Goal: Task Accomplishment & Management: Complete application form

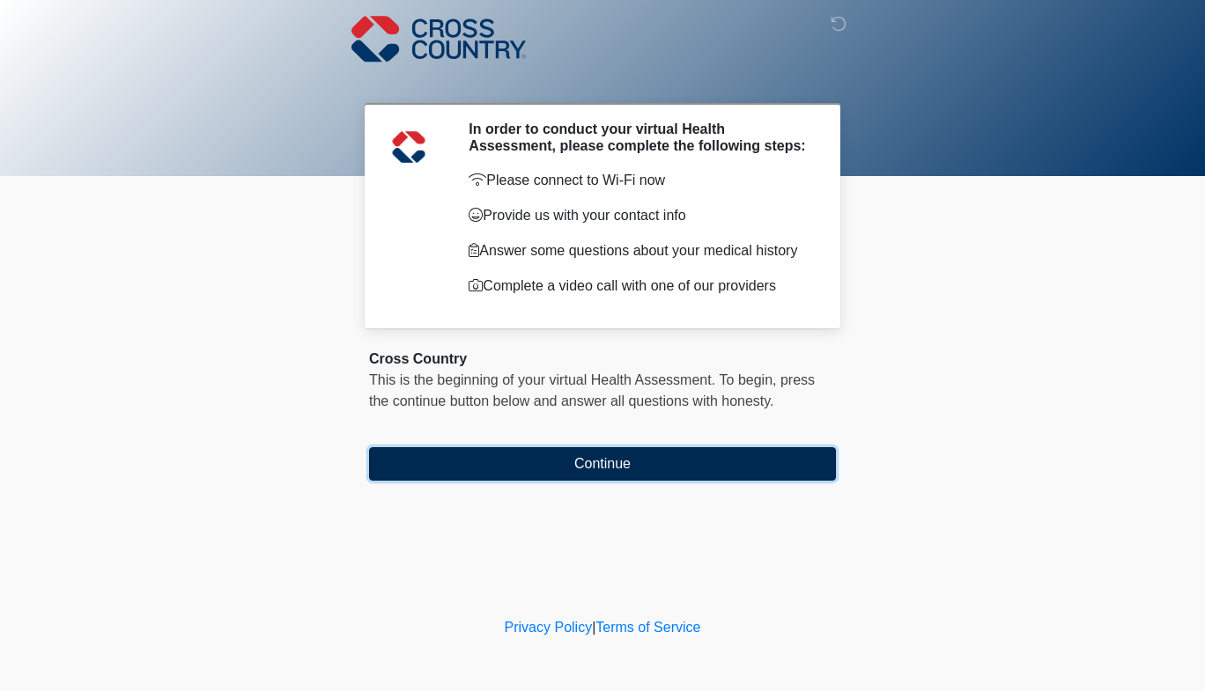
click at [574, 460] on button "Continue" at bounding box center [602, 463] width 467 height 33
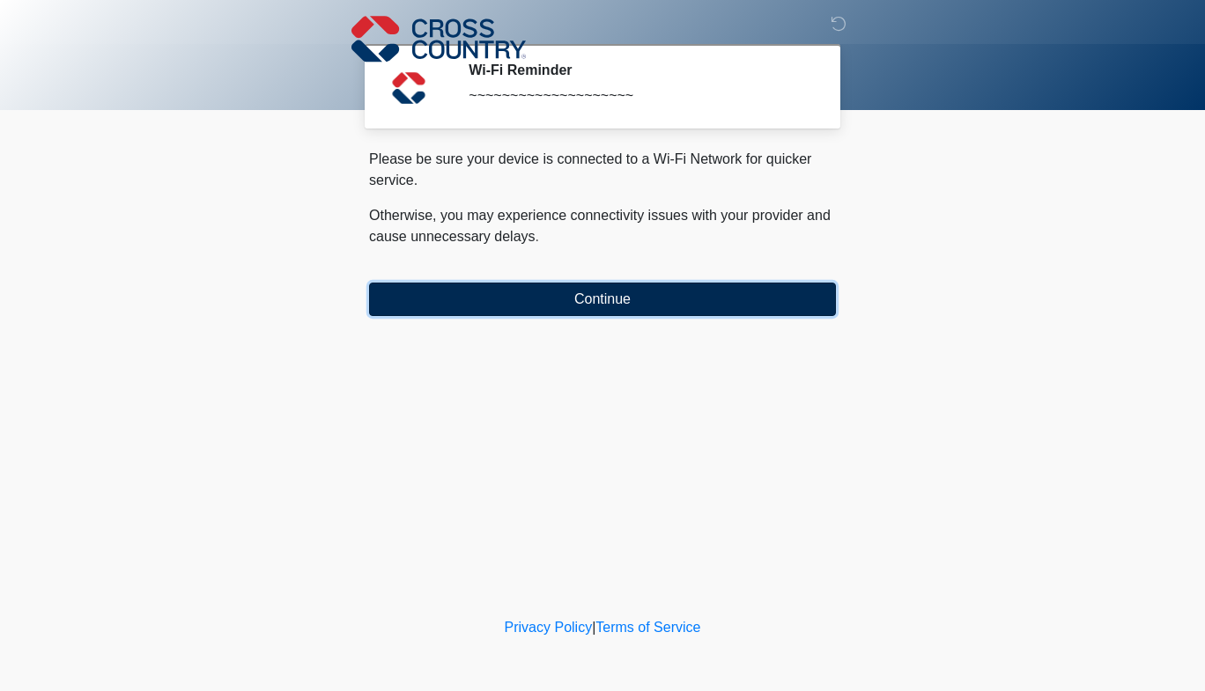
click at [548, 297] on button "Continue" at bounding box center [602, 299] width 467 height 33
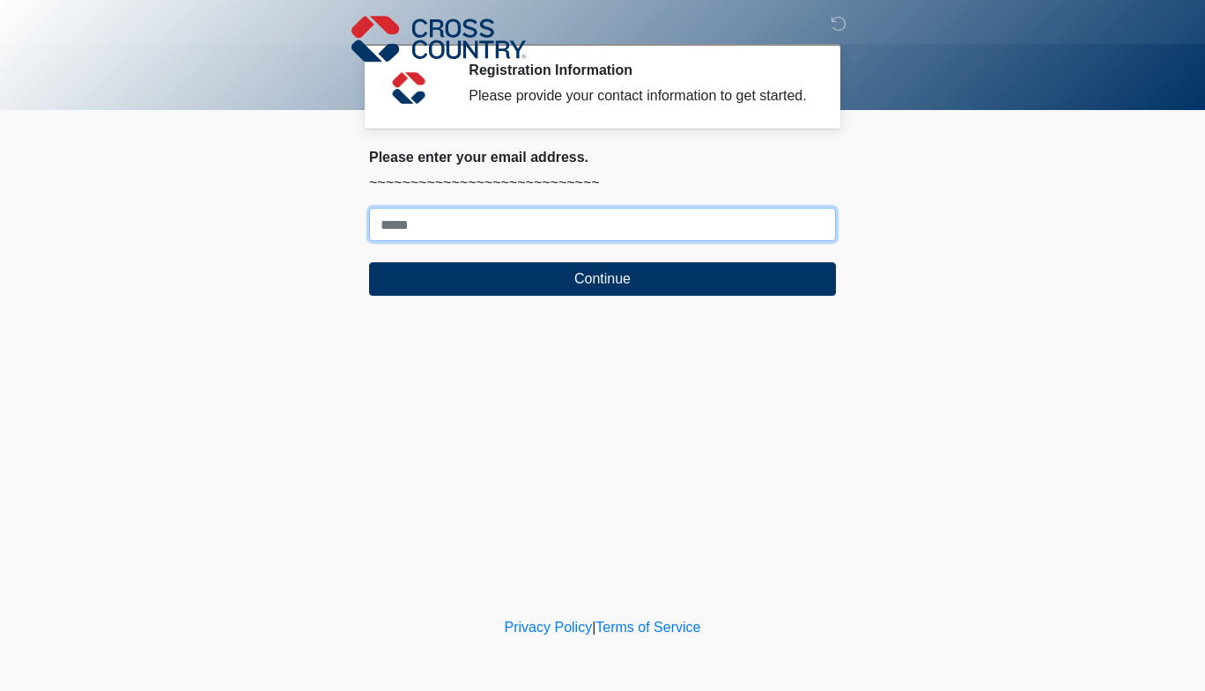
click at [442, 227] on input "Where should we email your response?" at bounding box center [602, 224] width 467 height 33
type input "**********"
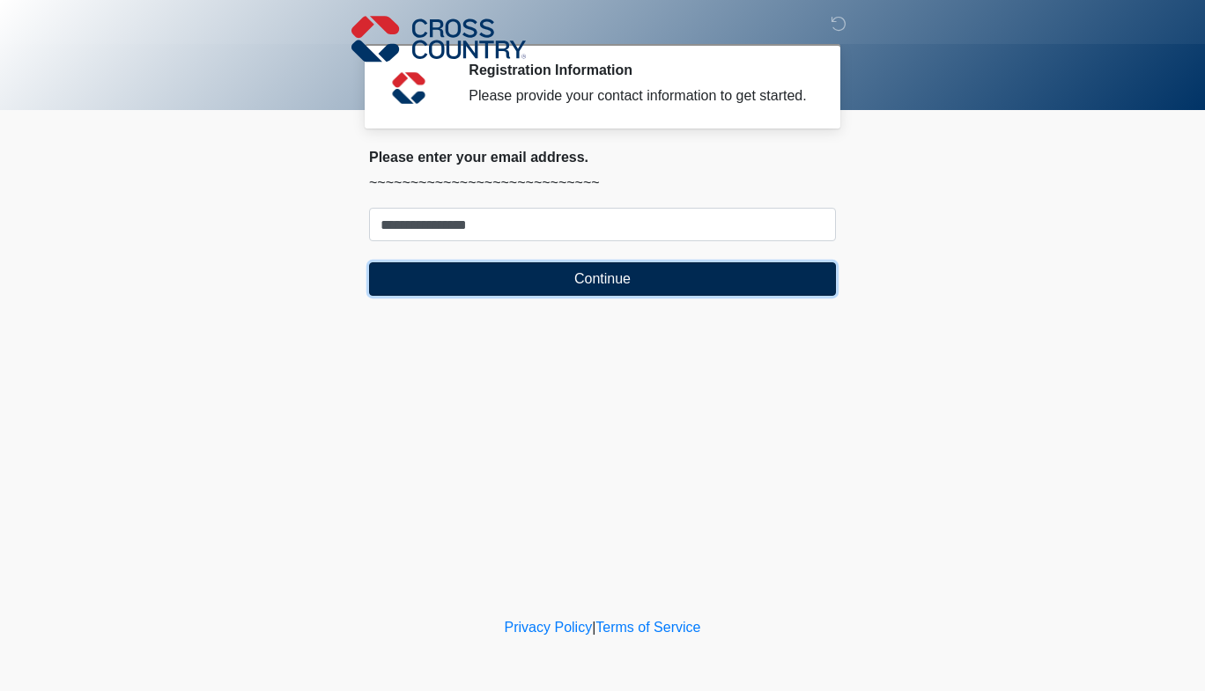
click at [537, 274] on button "Continue" at bounding box center [602, 278] width 467 height 33
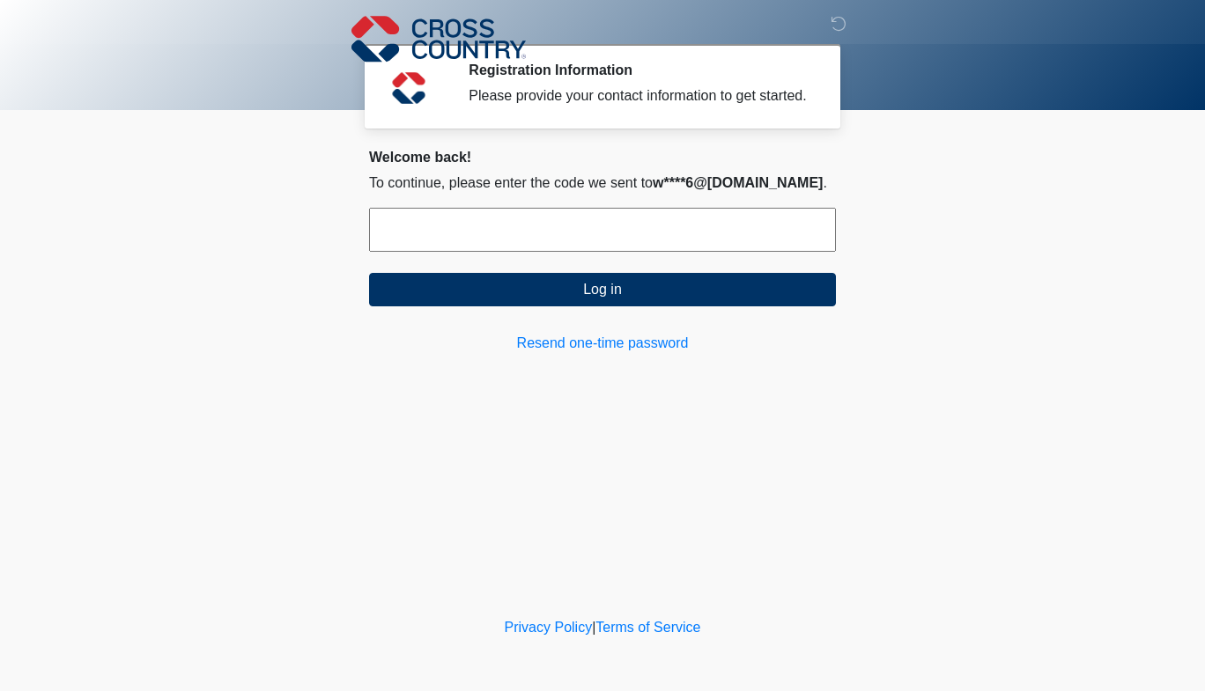
click at [402, 230] on input "text" at bounding box center [602, 230] width 467 height 44
click at [568, 349] on link "Resend one-time password" at bounding box center [602, 343] width 467 height 21
click at [432, 244] on input "text" at bounding box center [602, 230] width 467 height 44
paste input "******"
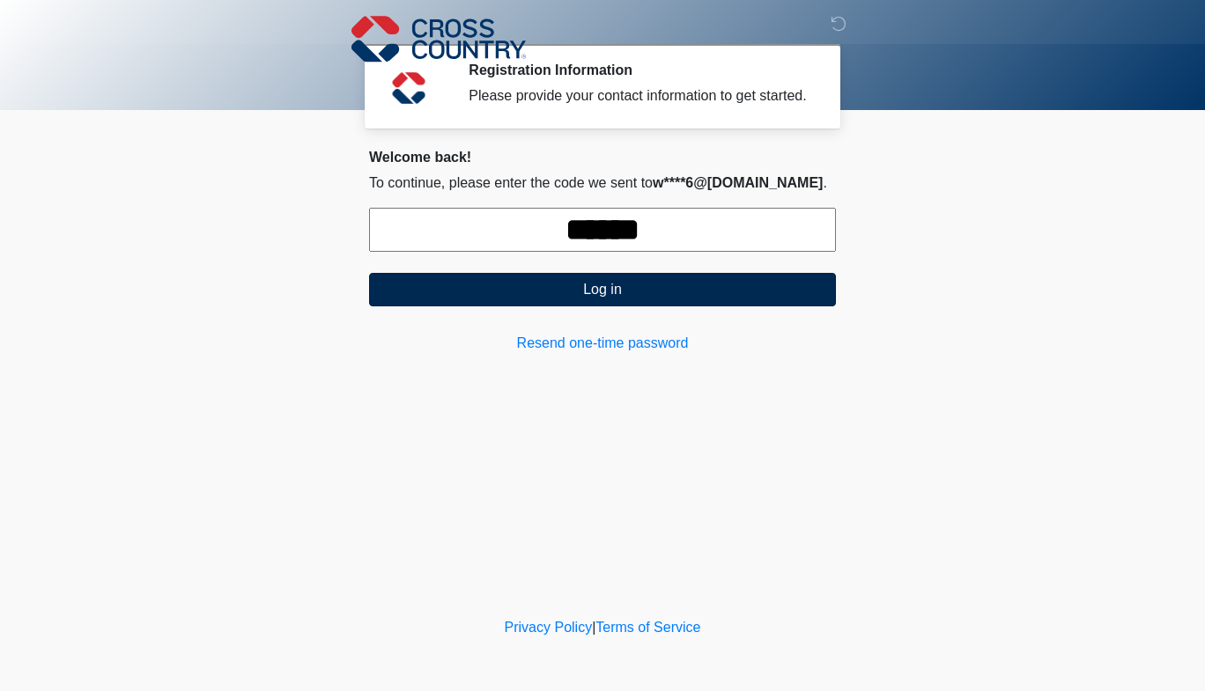
type input "******"
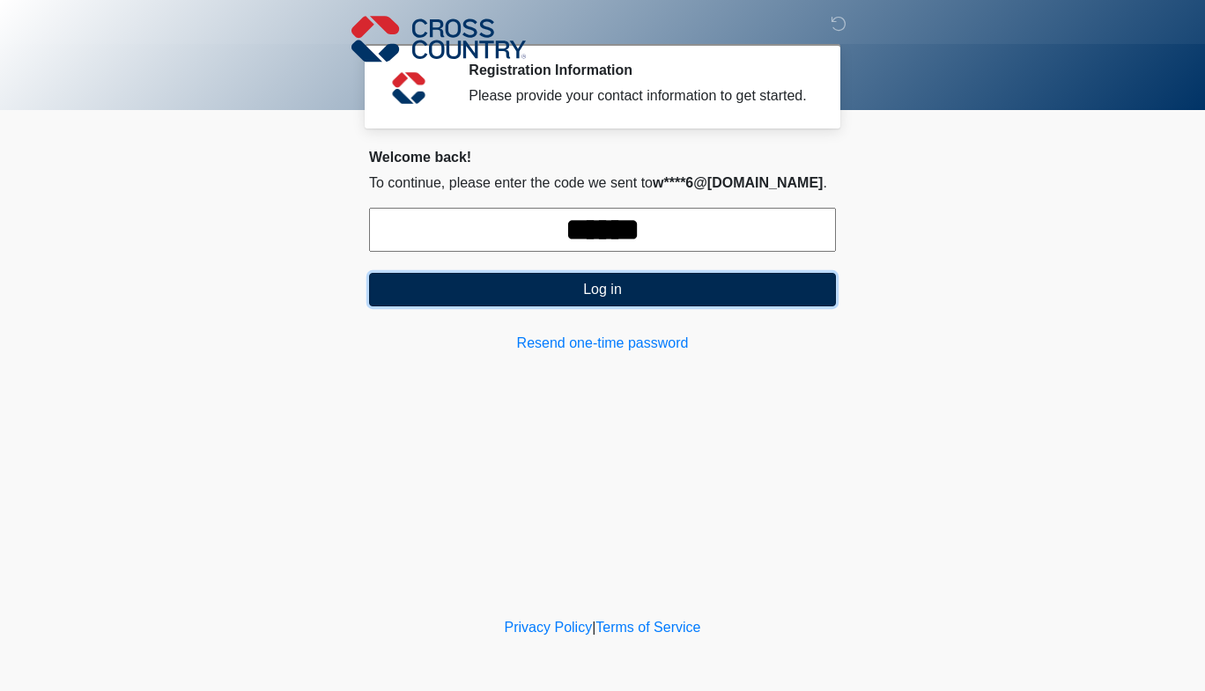
click at [606, 291] on button "Log in" at bounding box center [602, 289] width 467 height 33
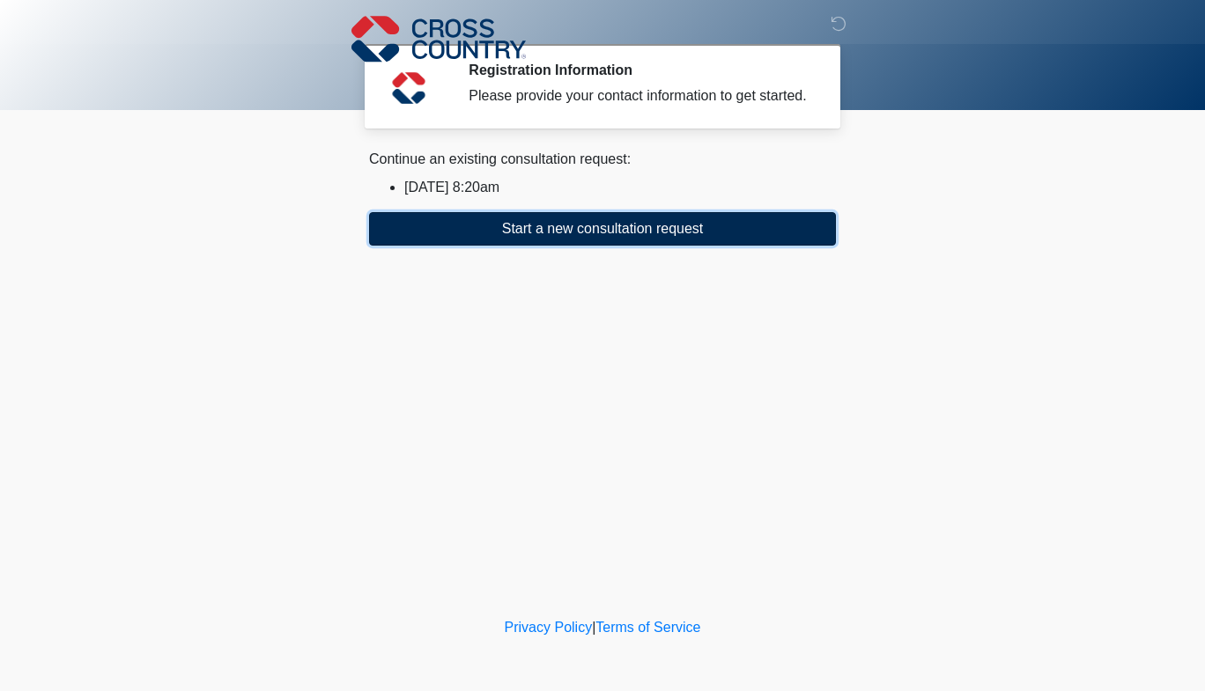
click at [634, 232] on button "Start a new consultation request" at bounding box center [602, 228] width 467 height 33
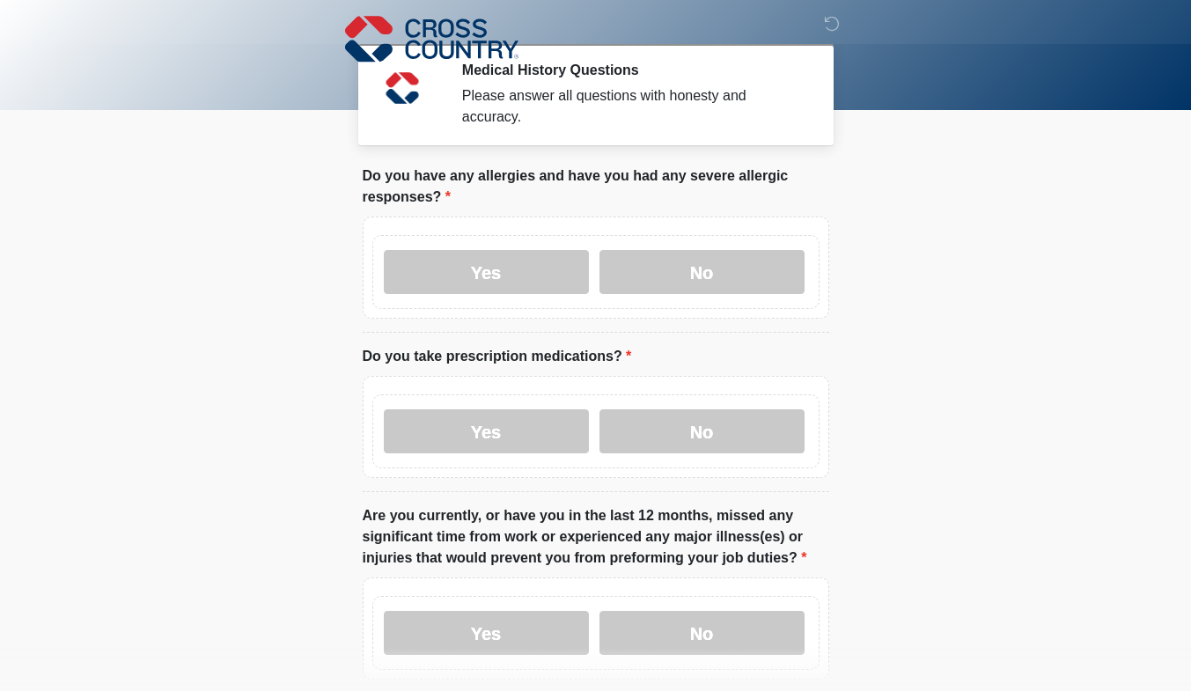
click at [634, 235] on div "Yes No" at bounding box center [595, 272] width 447 height 74
click at [686, 261] on label "No" at bounding box center [702, 272] width 205 height 44
click at [698, 416] on label "No" at bounding box center [702, 431] width 205 height 44
click at [714, 611] on label "No" at bounding box center [702, 633] width 205 height 44
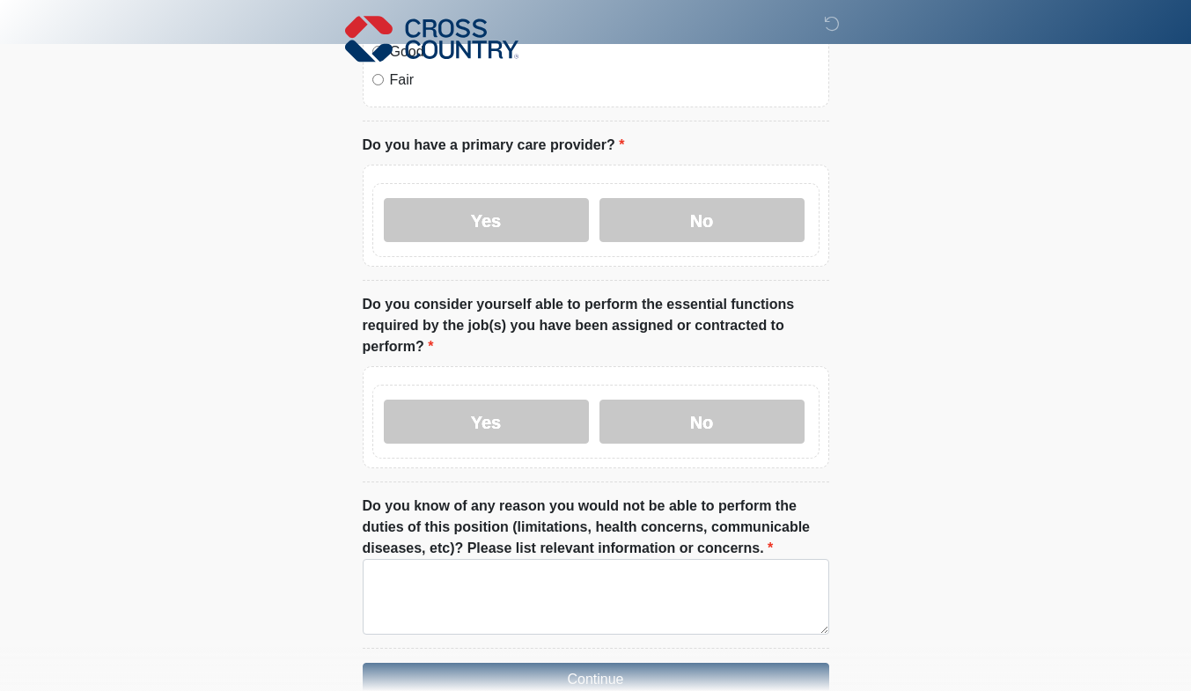
scroll to position [734, 0]
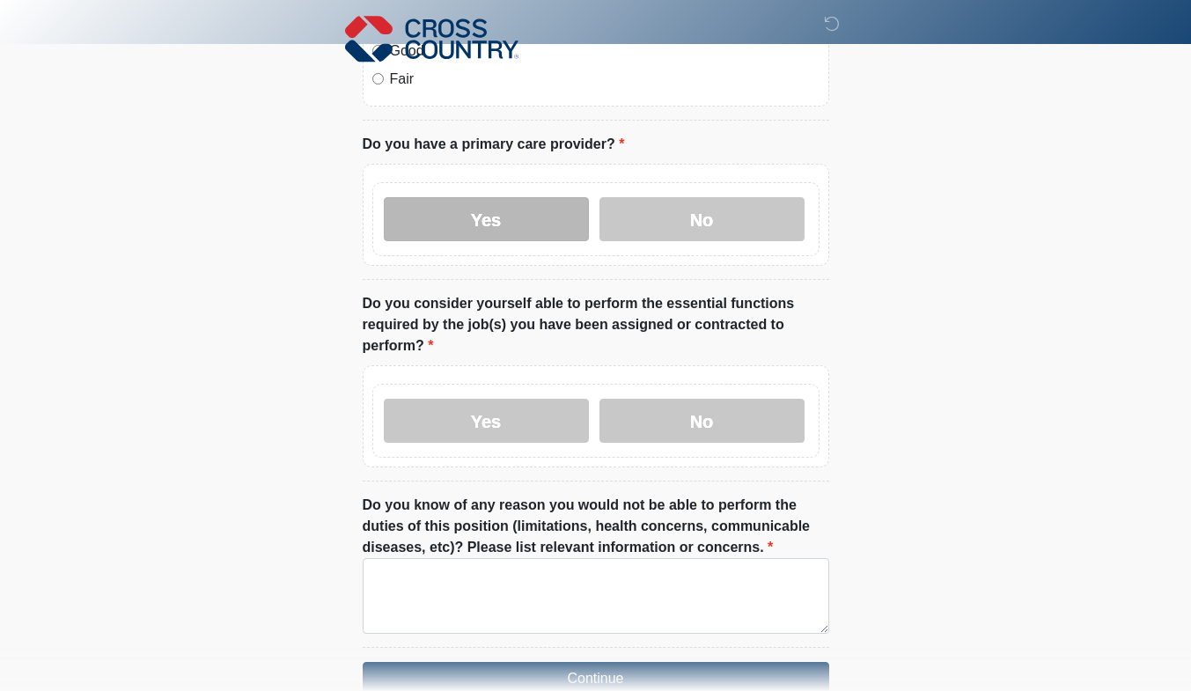
click at [489, 197] on label "Yes" at bounding box center [486, 219] width 205 height 44
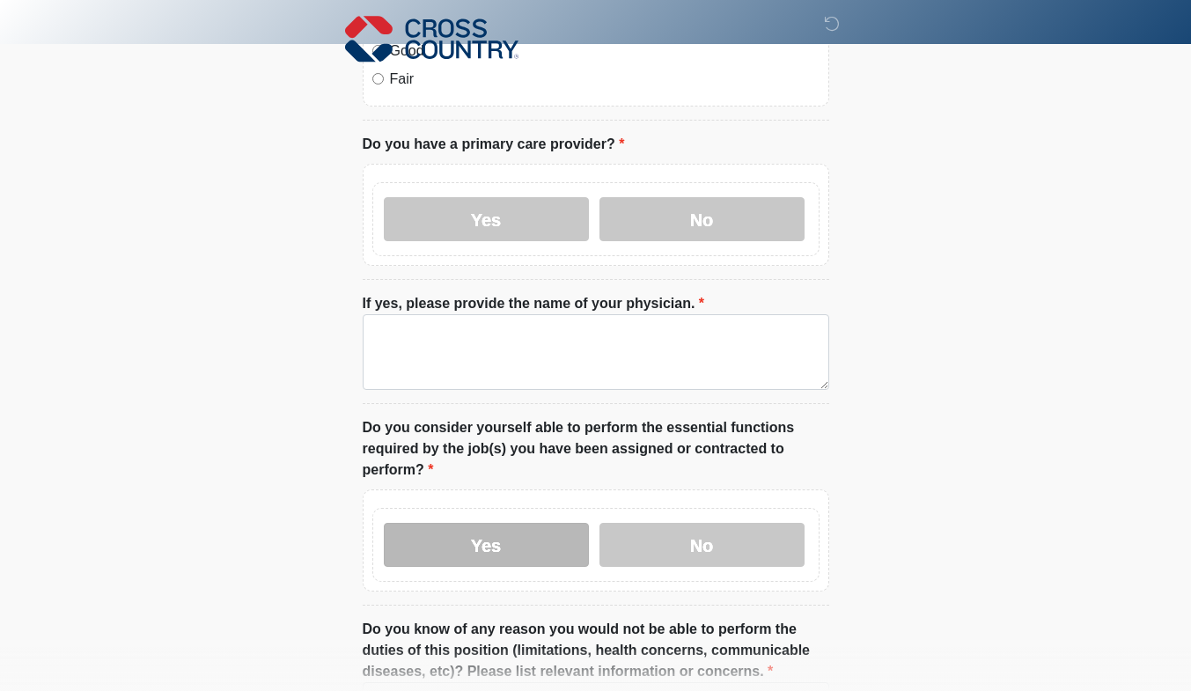
click at [548, 523] on label "Yes" at bounding box center [486, 545] width 205 height 44
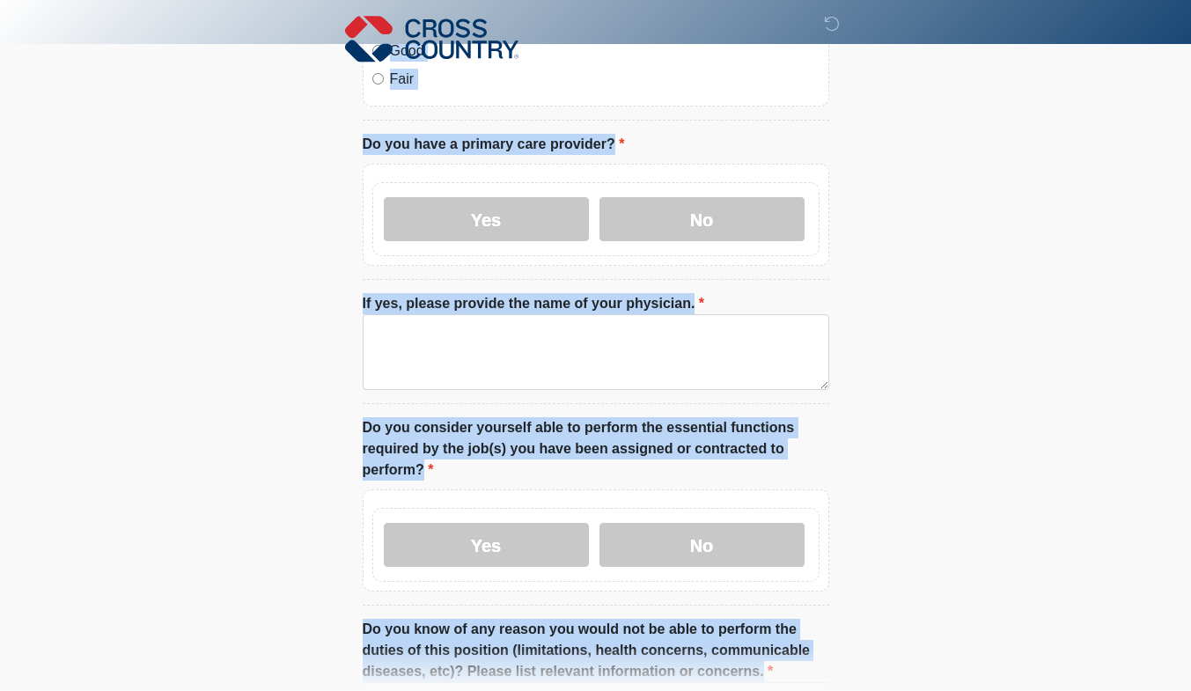
drag, startPoint x: 1189, startPoint y: 383, endPoint x: 1204, endPoint y: 491, distance: 109.3
click at [728, 336] on textarea "If yes, please provide the name of your physician." at bounding box center [596, 352] width 467 height 76
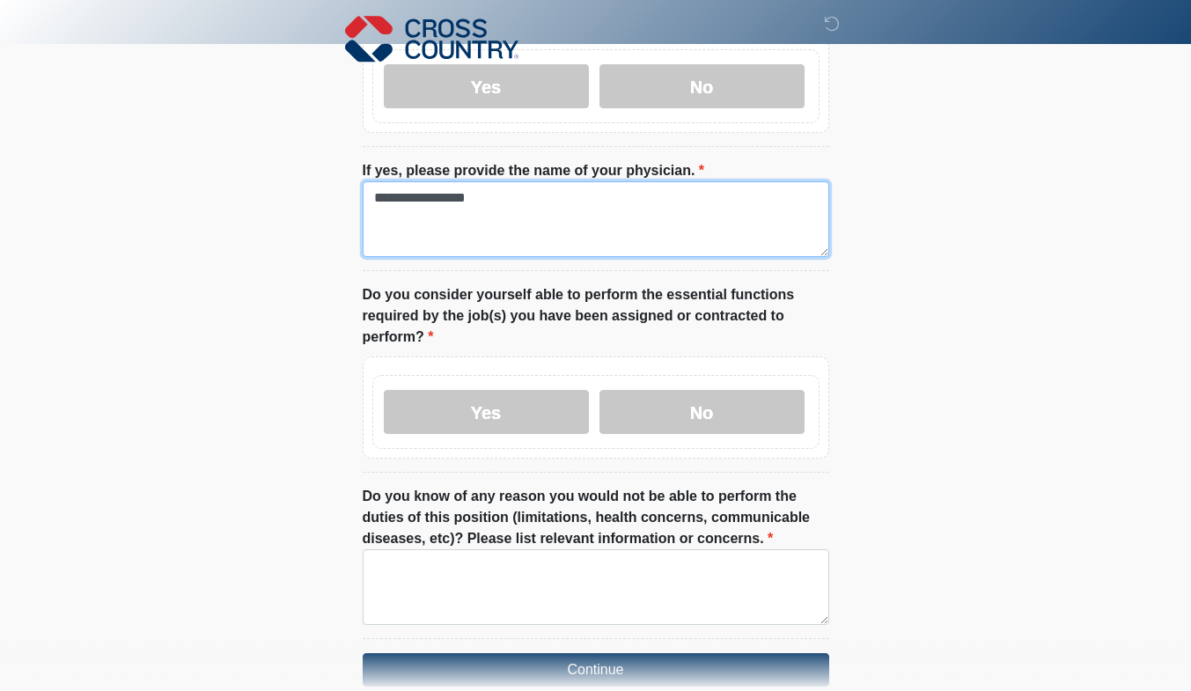
scroll to position [938, 0]
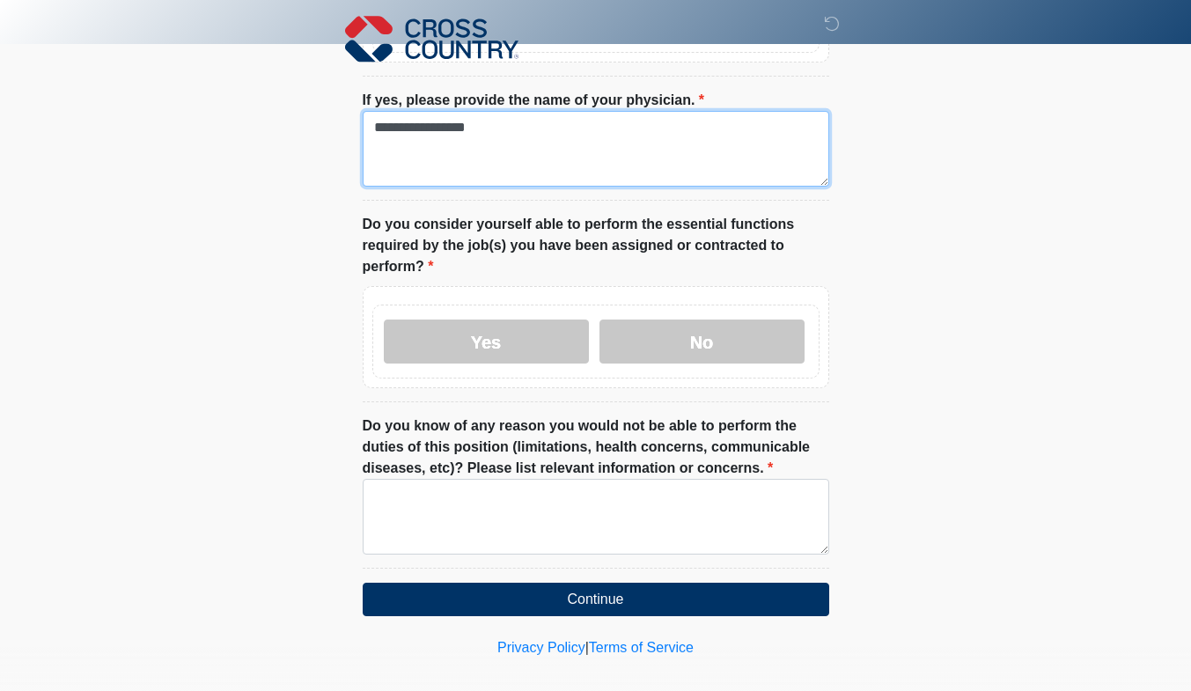
type textarea "**********"
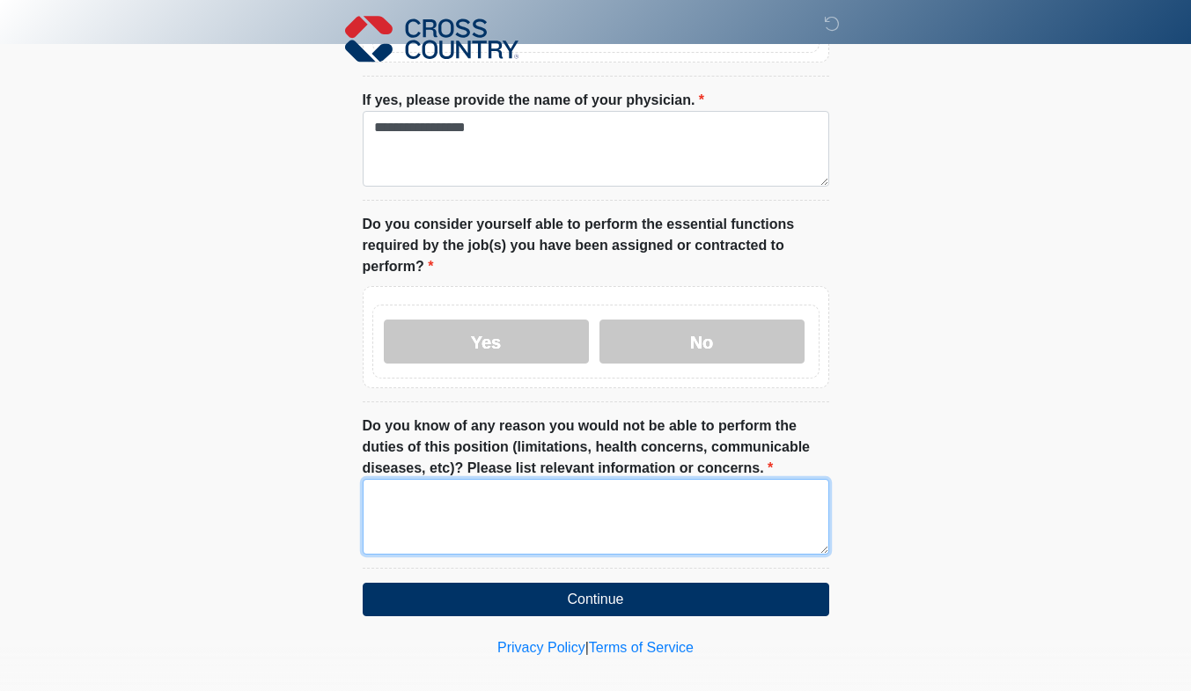
click at [688, 517] on textarea "Do you know of any reason you would not be able to perform the duties of this p…" at bounding box center [596, 517] width 467 height 76
type textarea "*"
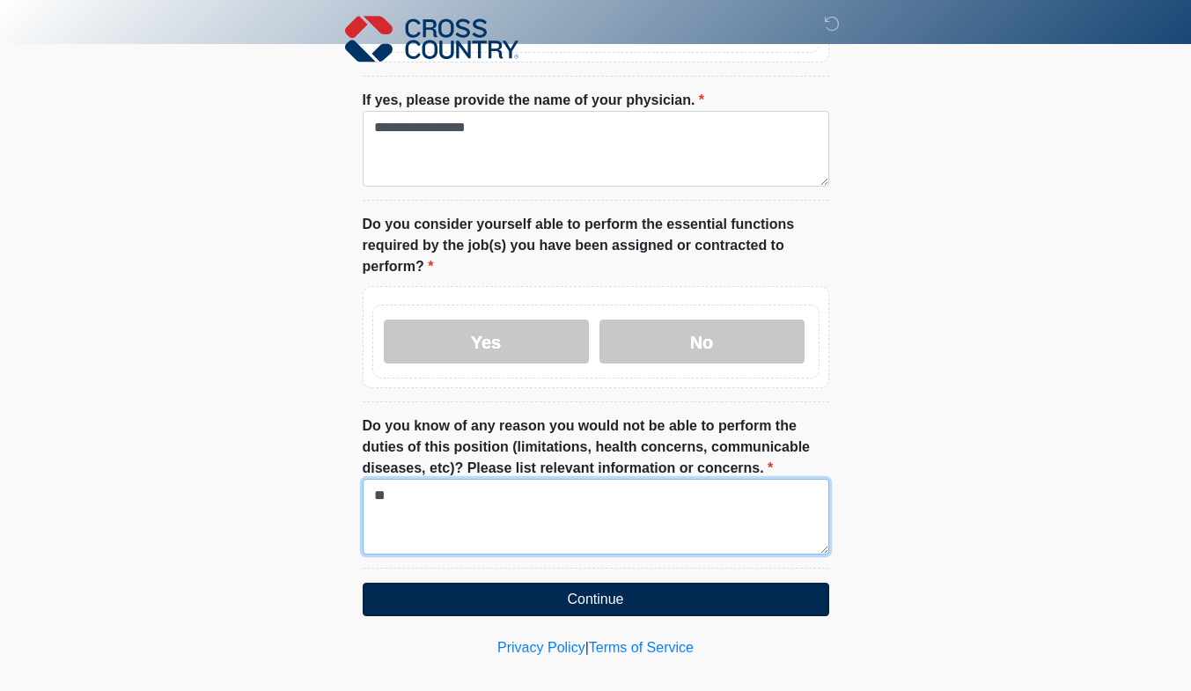
type textarea "**"
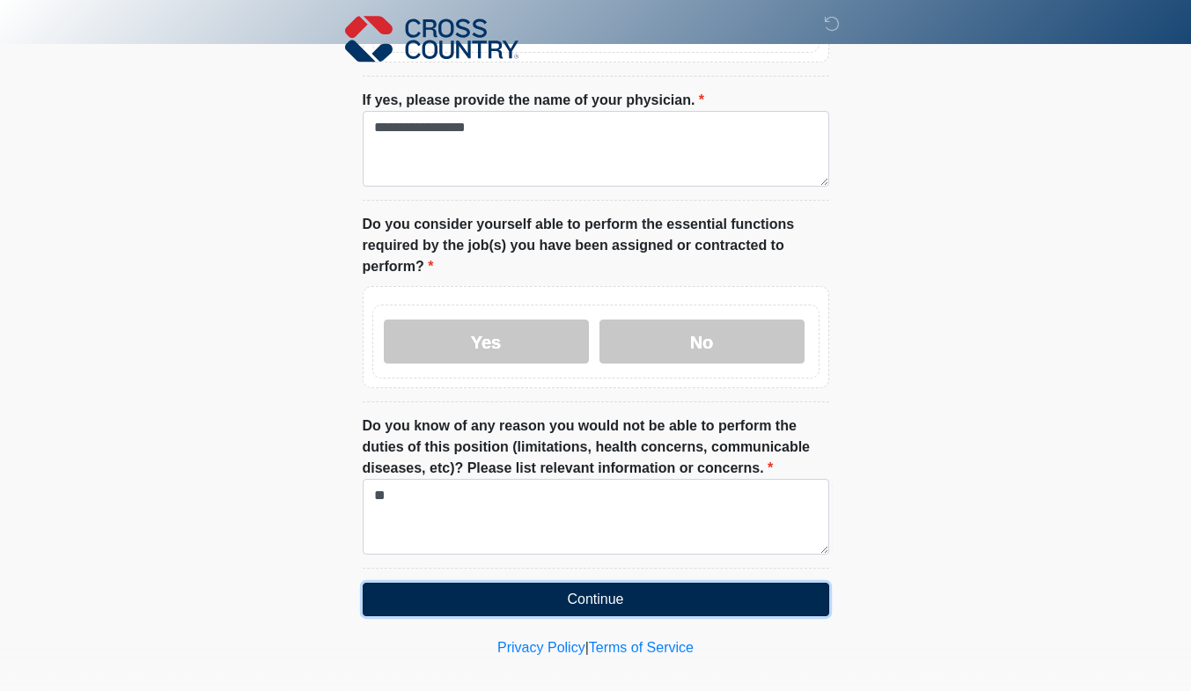
click at [653, 583] on button "Continue" at bounding box center [596, 599] width 467 height 33
click at [648, 583] on button "Continue" at bounding box center [596, 599] width 467 height 33
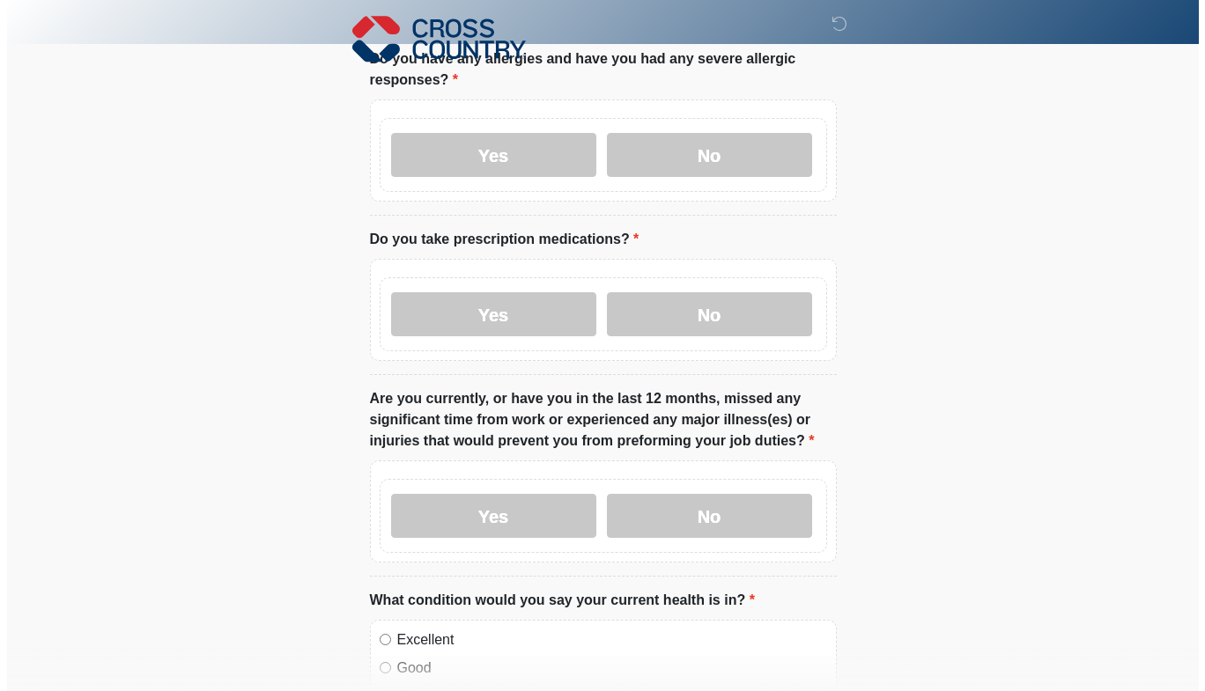
scroll to position [0, 0]
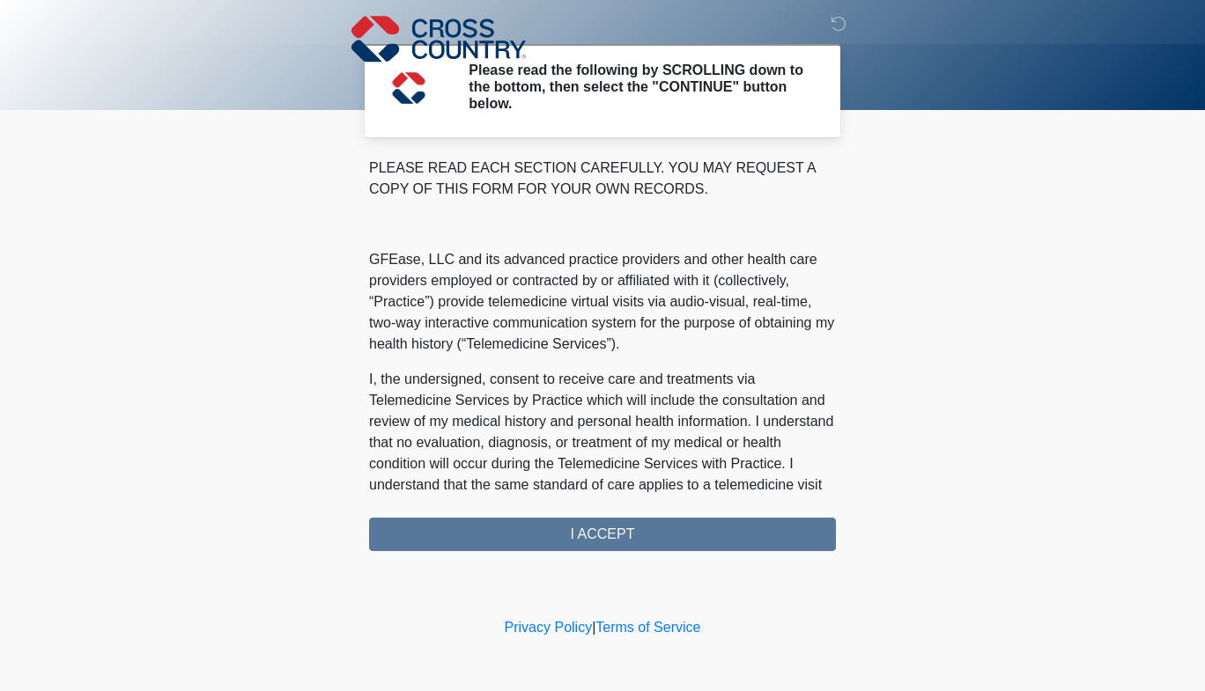
click at [618, 541] on div "PLEASE READ EACH SECTION CAREFULLY. YOU MAY REQUEST A COPY OF THIS FORM FOR YOU…" at bounding box center [602, 355] width 467 height 394
click at [570, 535] on div "PLEASE READ EACH SECTION CAREFULLY. YOU MAY REQUEST A COPY OF THIS FORM FOR YOU…" at bounding box center [602, 355] width 467 height 394
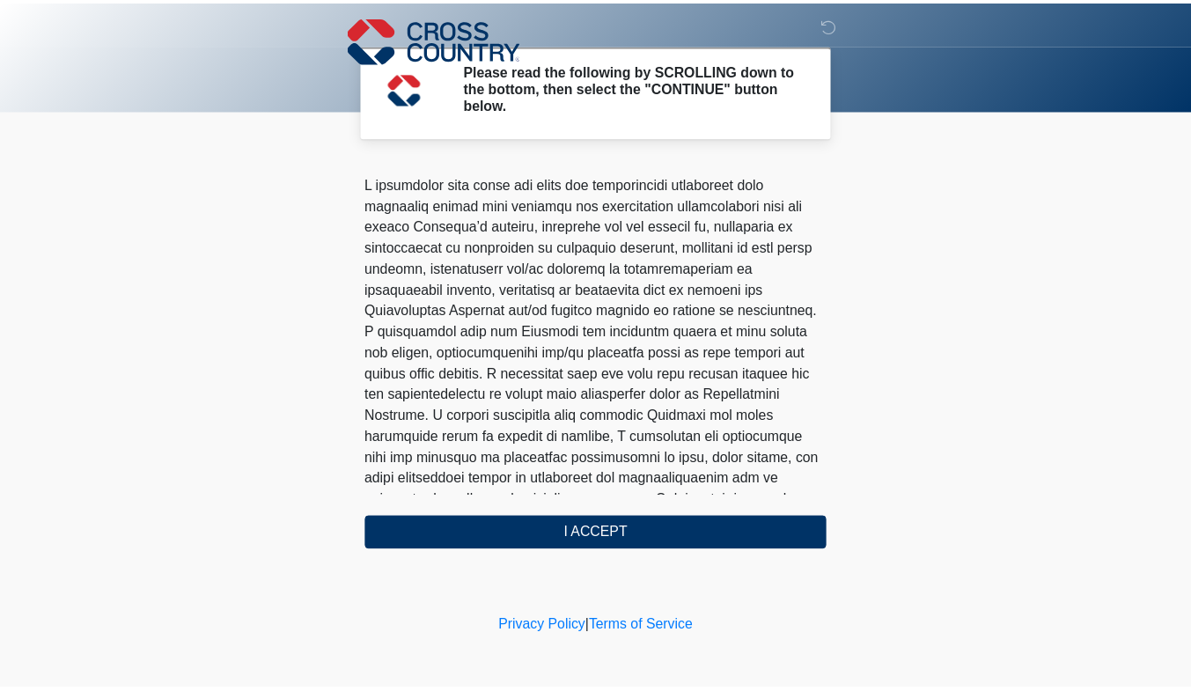
scroll to position [1070, 0]
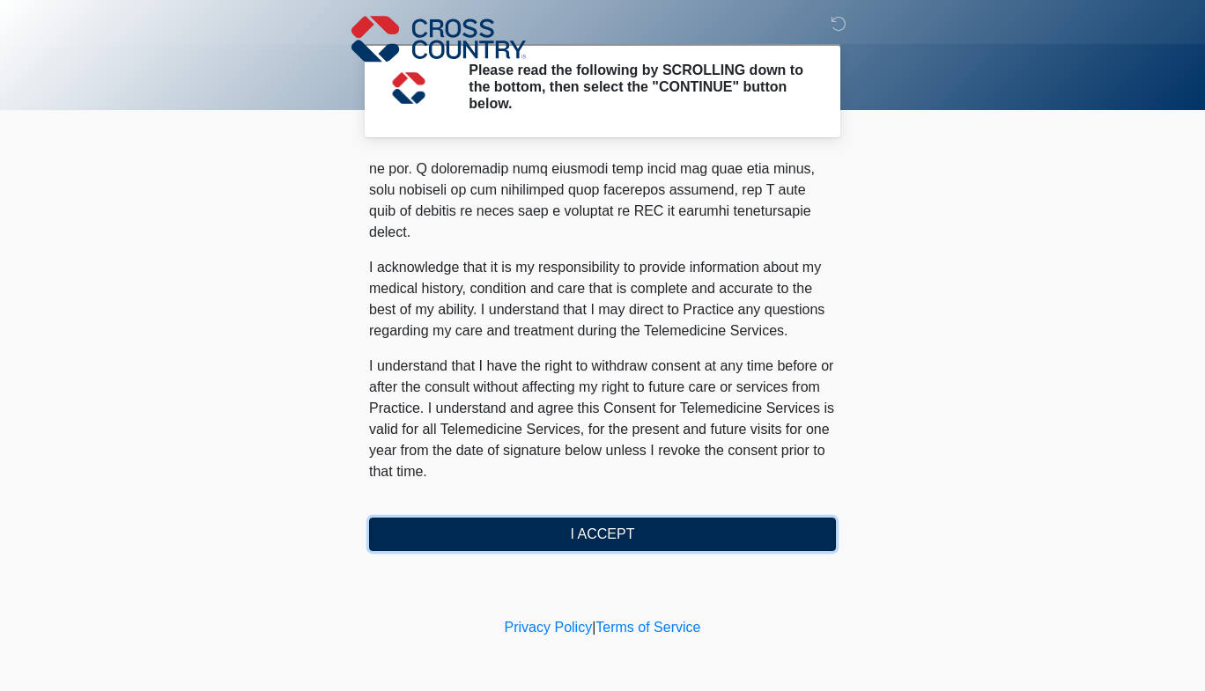
click at [738, 533] on button "I ACCEPT" at bounding box center [602, 534] width 467 height 33
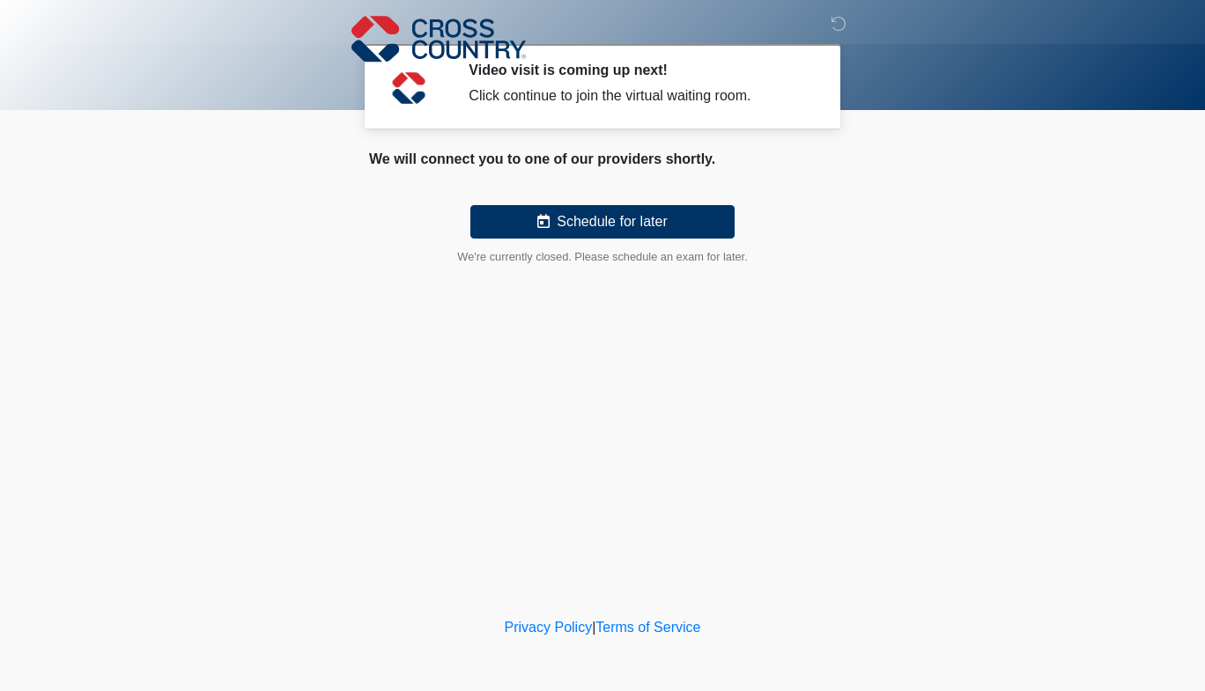
click at [608, 74] on div at bounding box center [589, 38] width 528 height 77
click at [582, 99] on div "Click continue to join the virtual waiting room." at bounding box center [638, 95] width 341 height 21
click at [446, 95] on div at bounding box center [418, 86] width 73 height 49
click at [677, 90] on div "Click continue to join the virtual waiting room." at bounding box center [638, 95] width 341 height 21
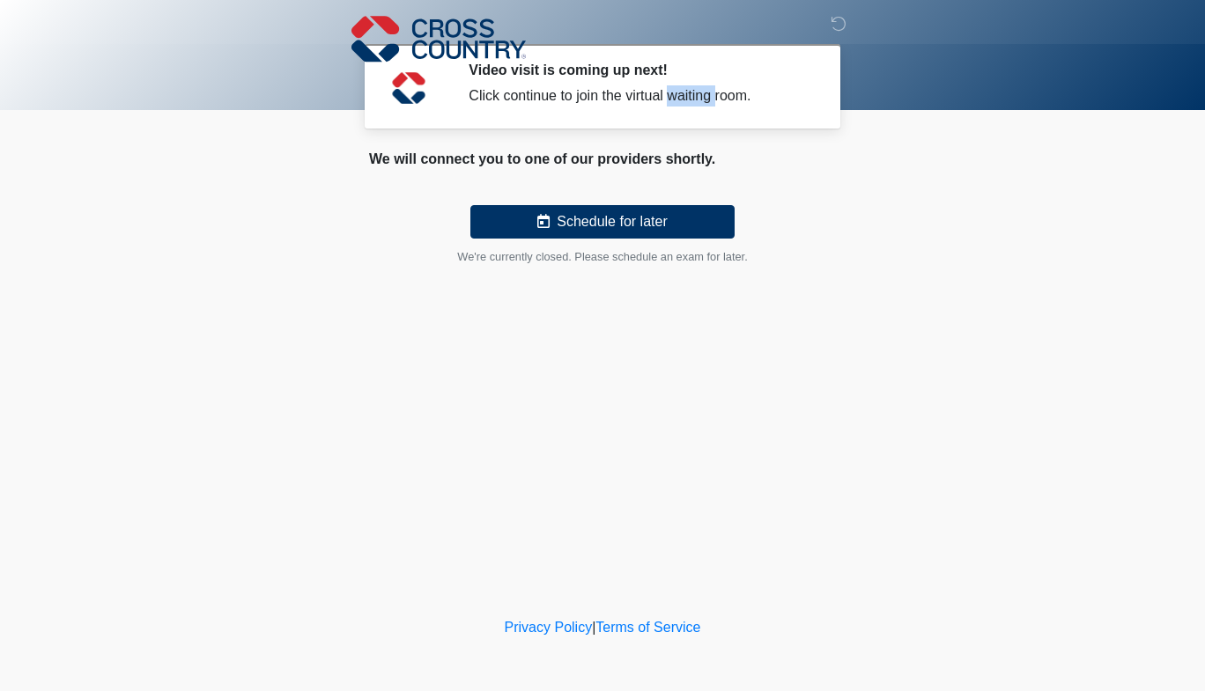
click at [677, 90] on div "Click continue to join the virtual waiting room." at bounding box center [638, 95] width 341 height 21
click at [411, 97] on img at bounding box center [408, 88] width 53 height 53
click at [534, 98] on div "Click continue to join the virtual waiting room." at bounding box center [638, 95] width 341 height 21
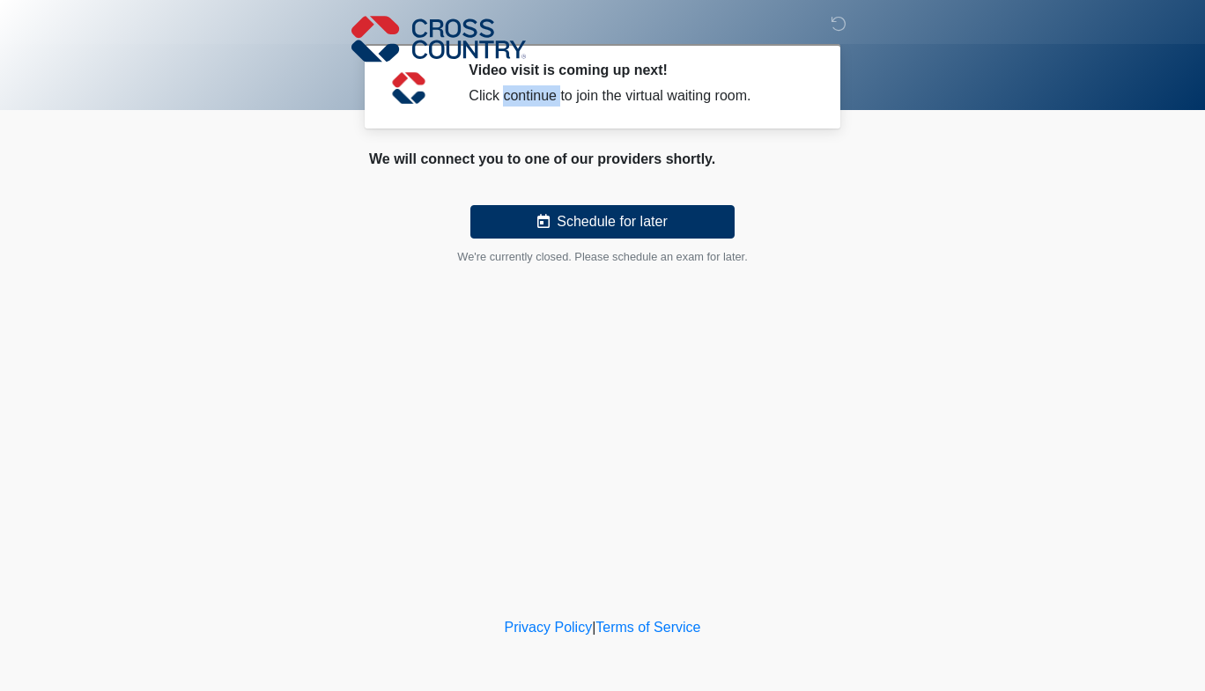
click at [534, 98] on div "Click continue to join the virtual waiting room." at bounding box center [638, 95] width 341 height 21
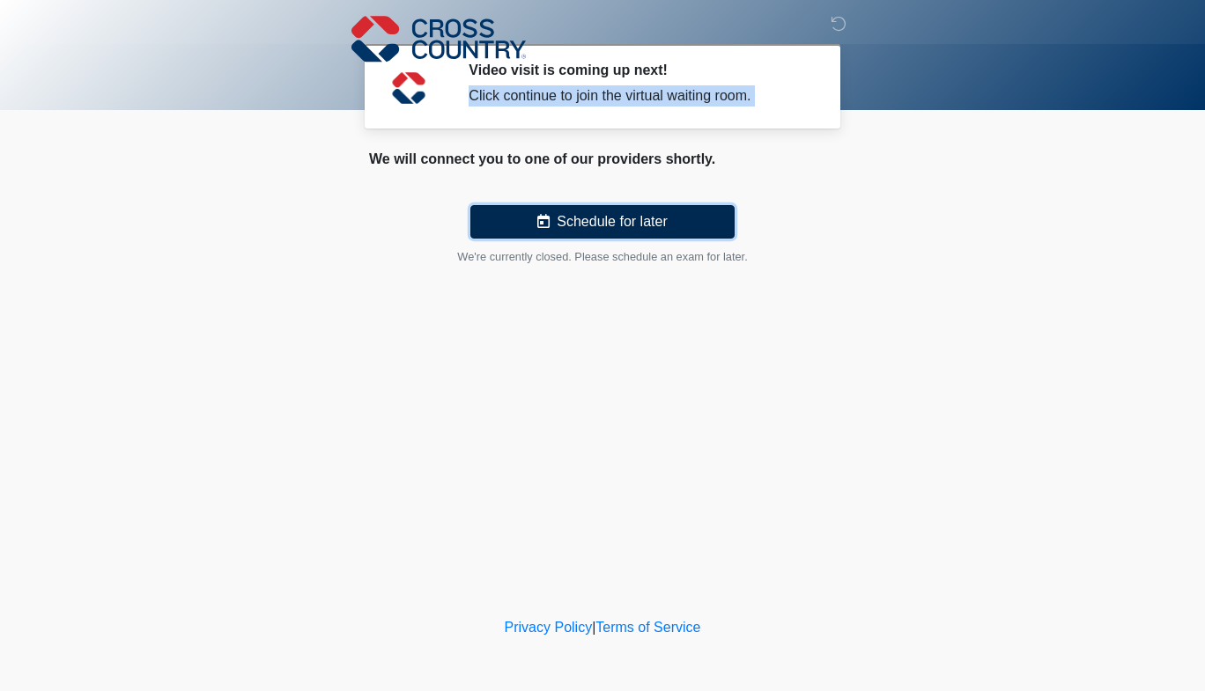
click at [578, 225] on button "Schedule for later" at bounding box center [602, 221] width 264 height 33
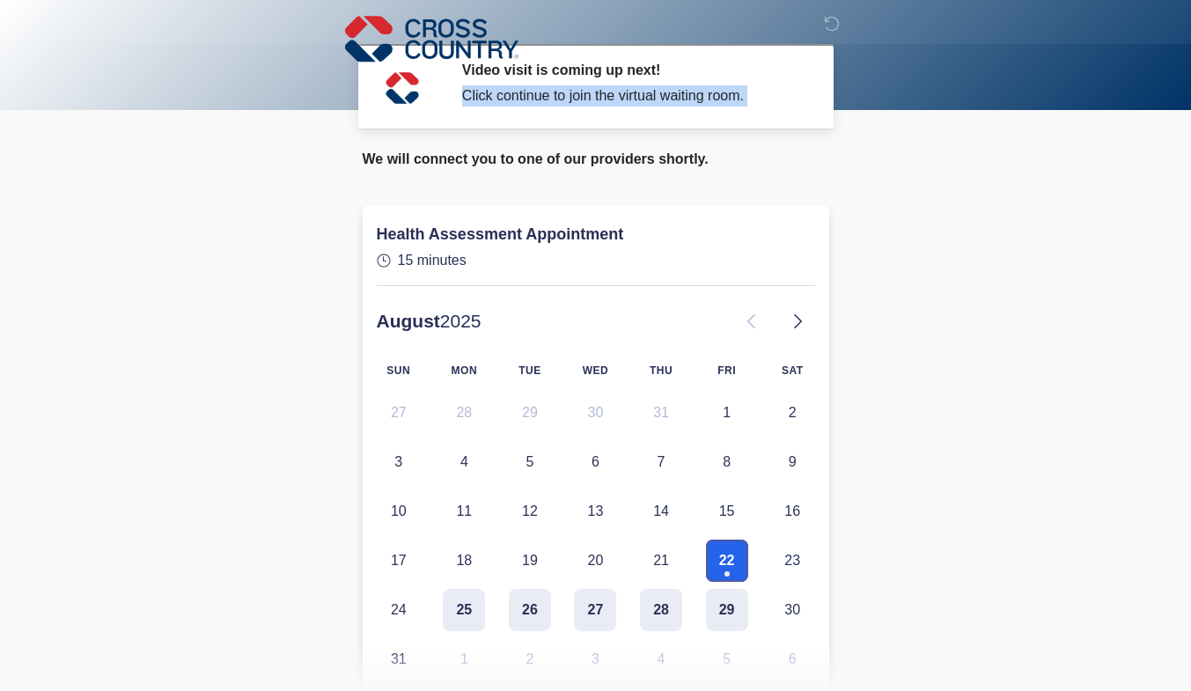
click at [729, 556] on button "22" at bounding box center [727, 561] width 42 height 42
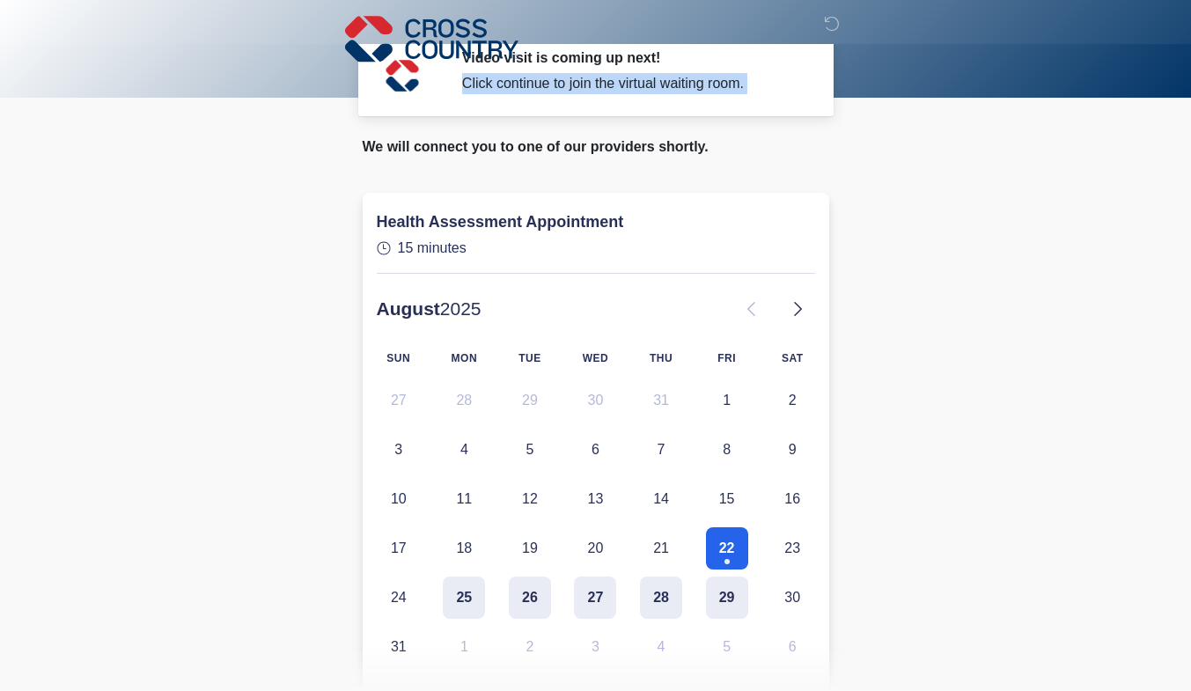
scroll to position [14, 0]
